Goal: Check status: Check status

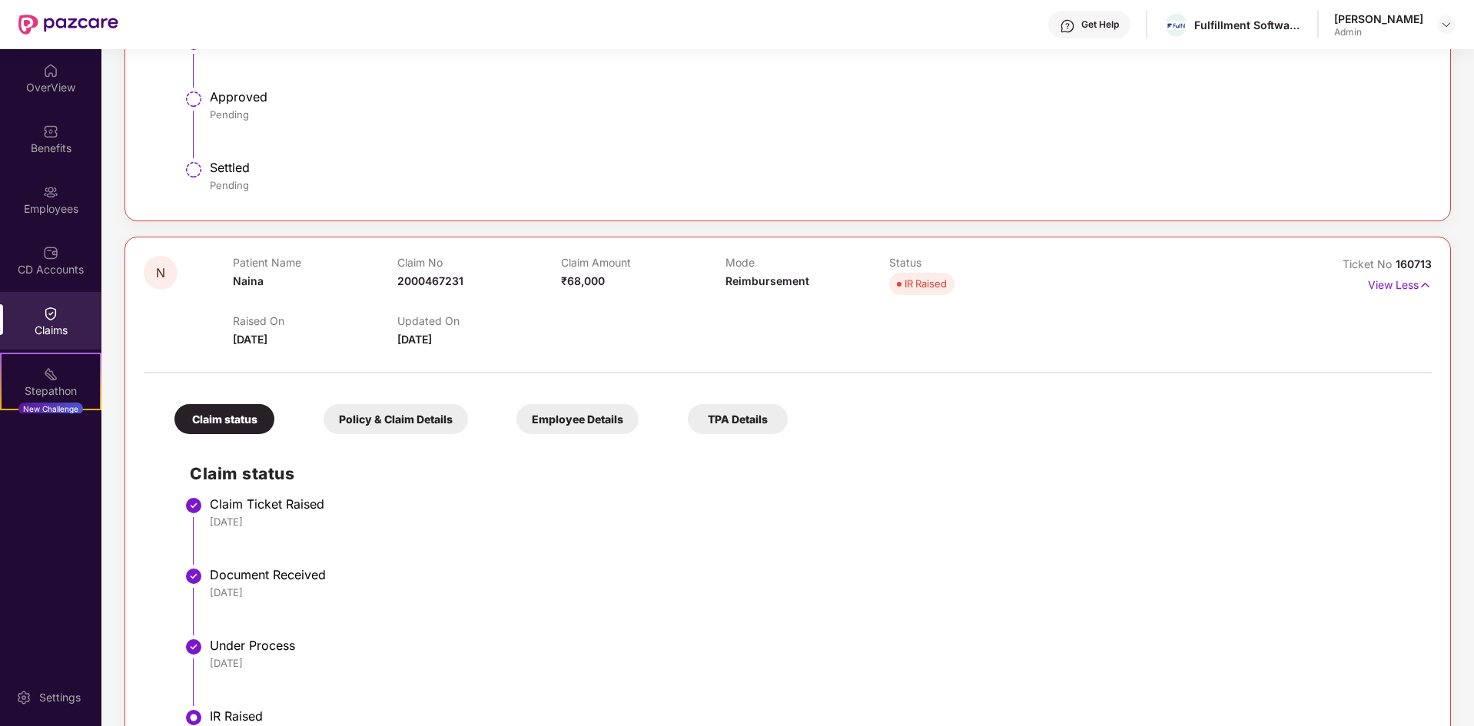
scroll to position [930, 0]
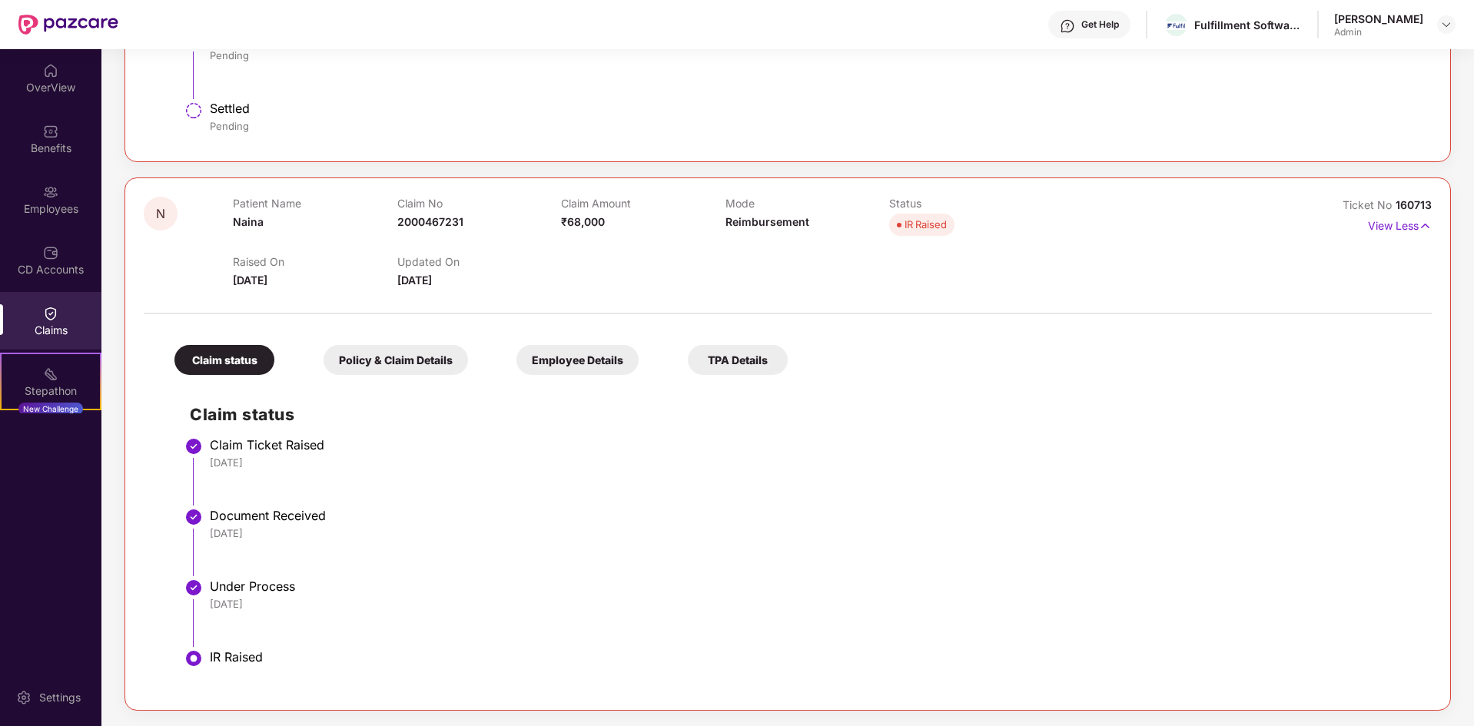
click at [259, 651] on div "IR Raised" at bounding box center [813, 656] width 1207 height 15
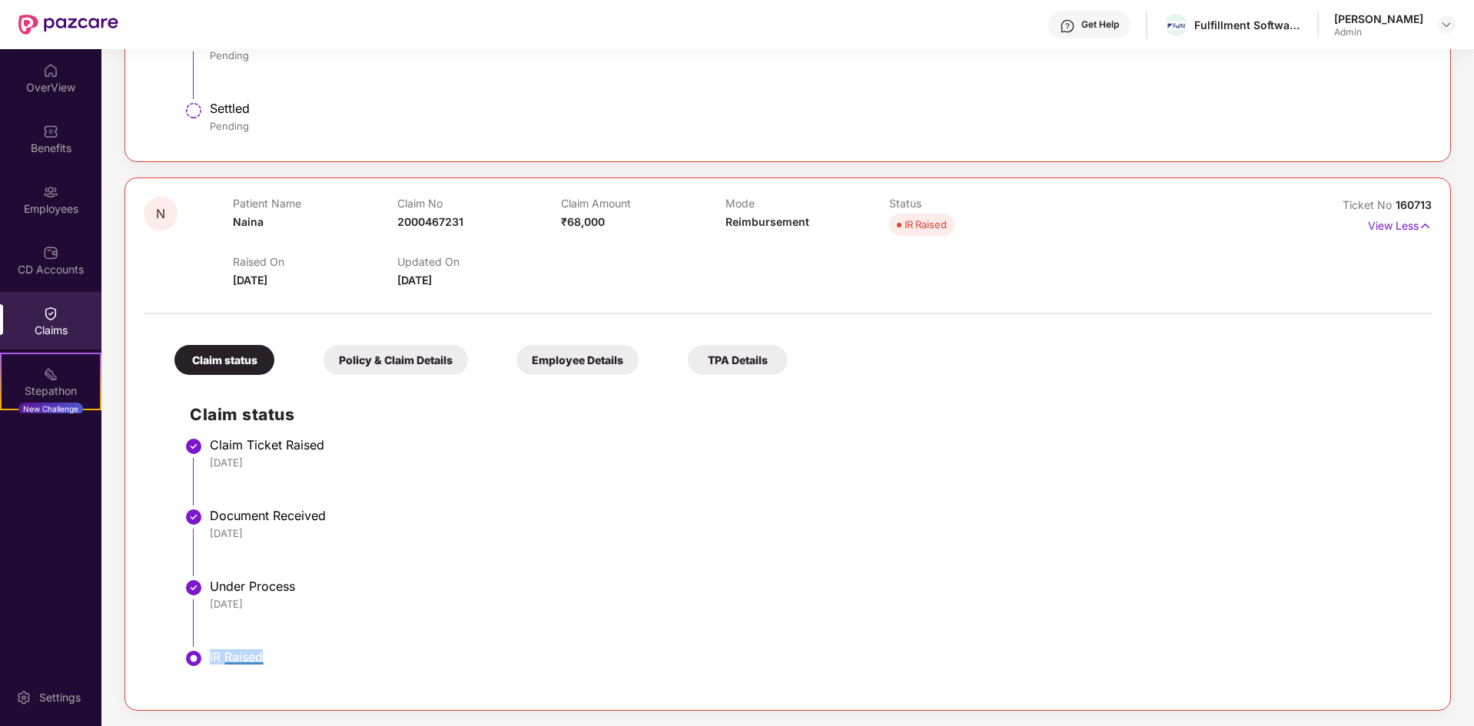
click at [259, 651] on div "IR Raised" at bounding box center [813, 656] width 1207 height 15
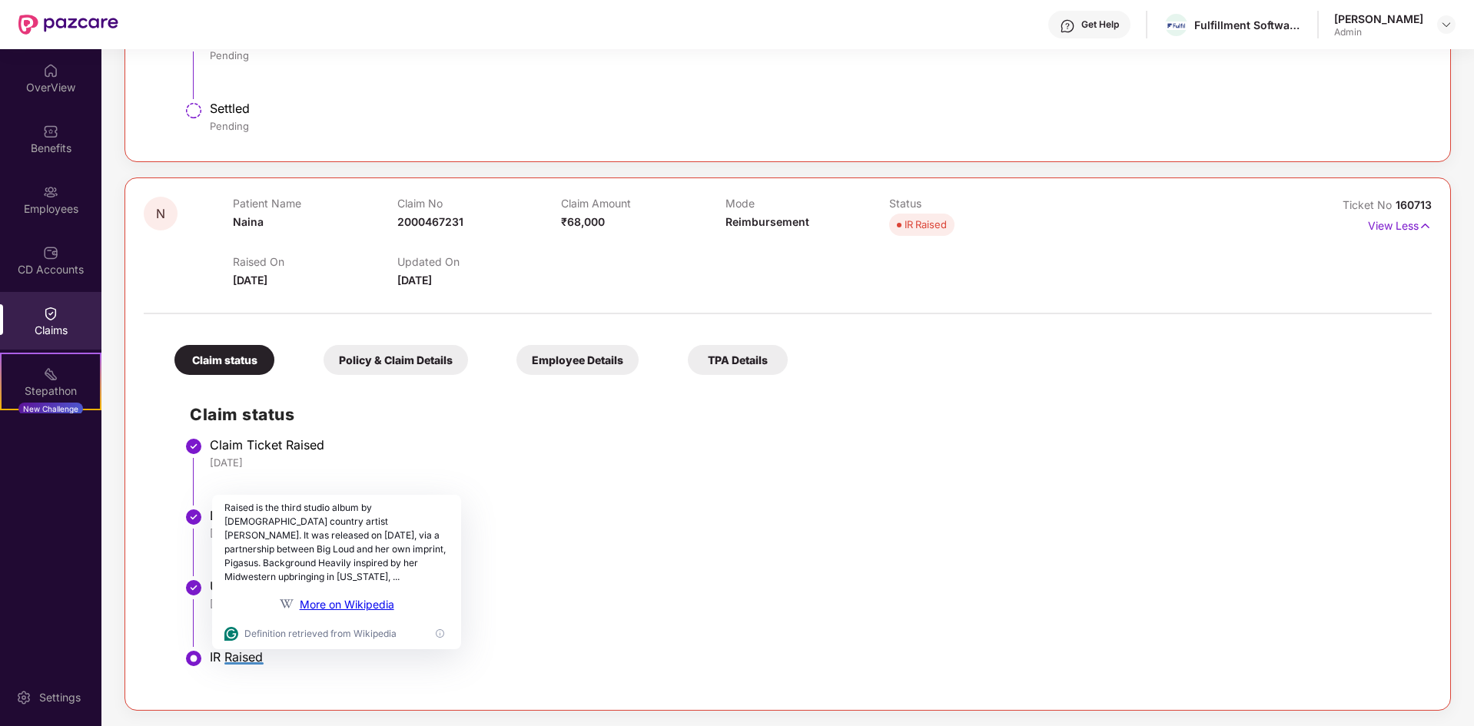
click at [410, 363] on div "Policy & Claim Details" at bounding box center [396, 360] width 144 height 30
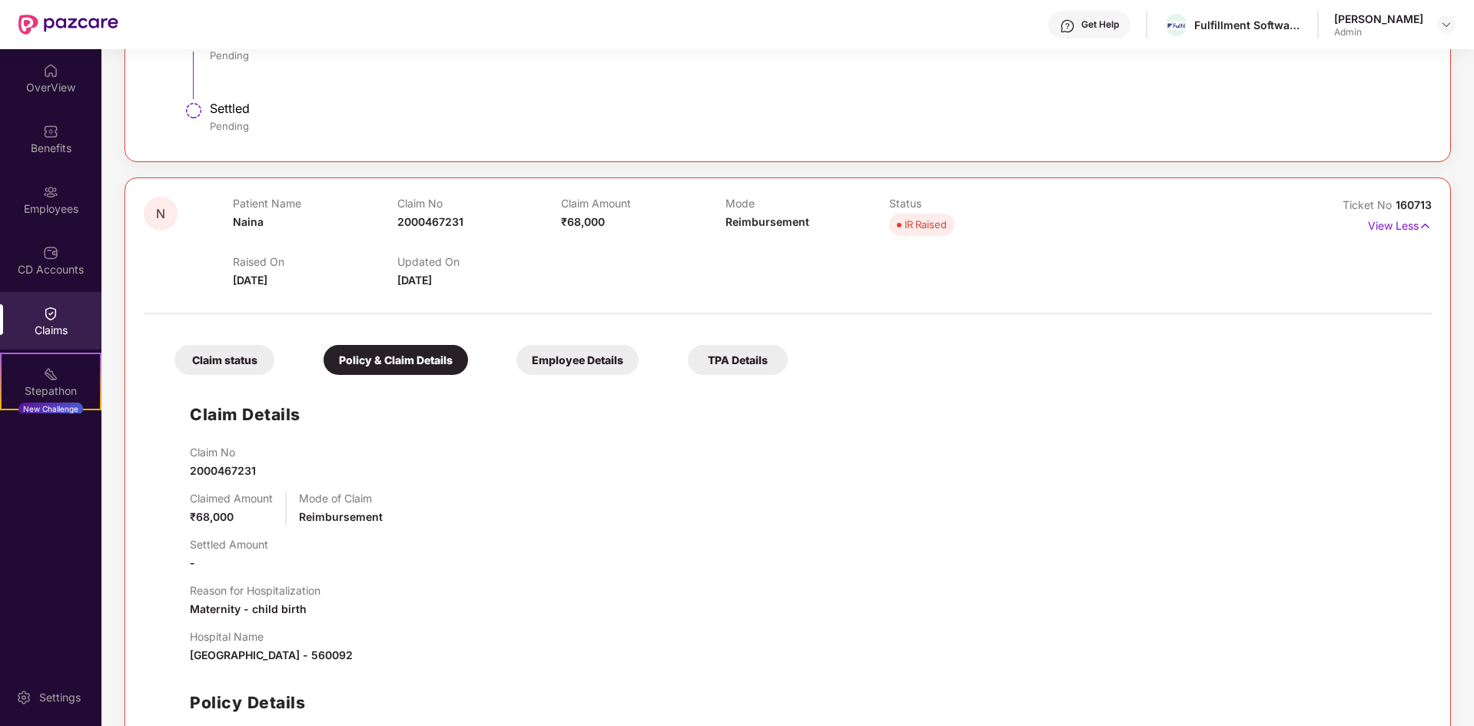
click at [579, 358] on div "Employee Details" at bounding box center [577, 360] width 122 height 30
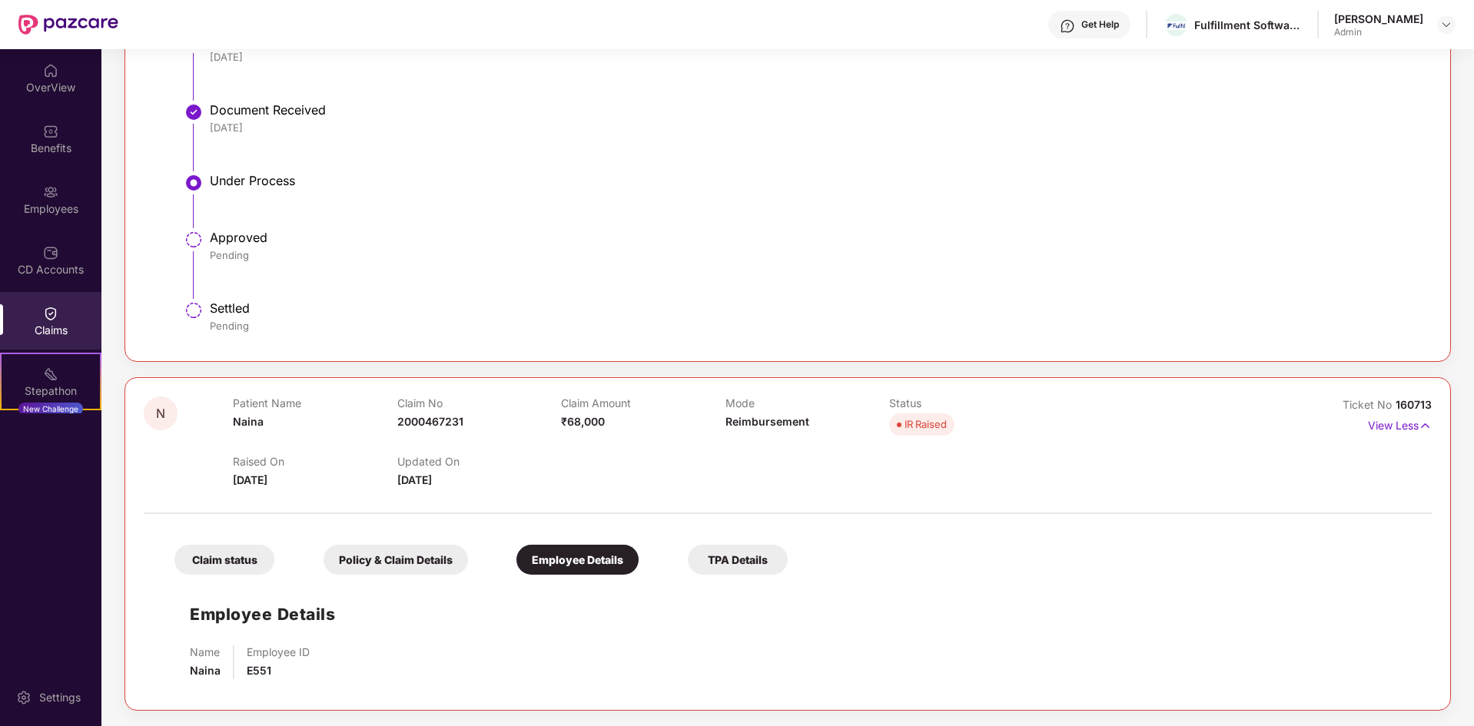
click at [725, 565] on div "TPA Details" at bounding box center [738, 560] width 100 height 30
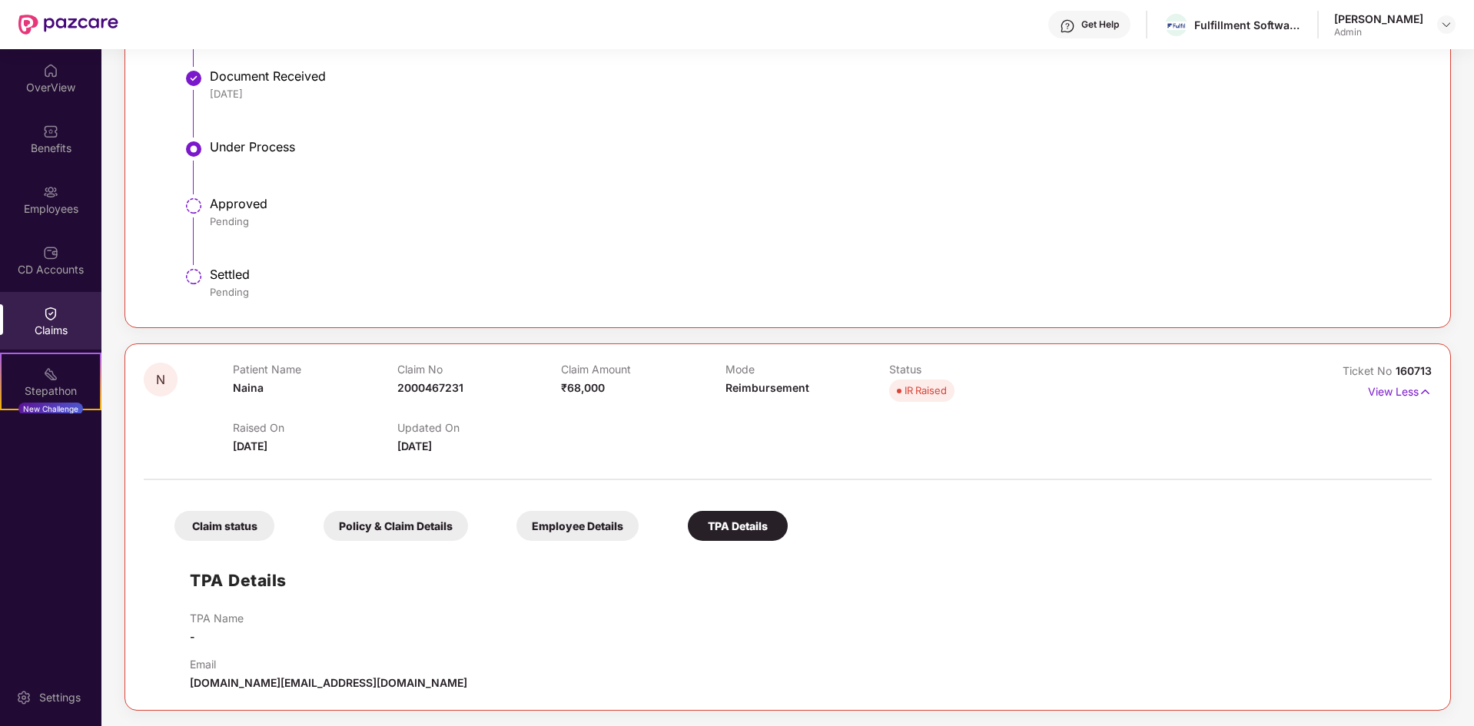
click at [1406, 373] on span "160713" at bounding box center [1414, 370] width 36 height 13
